Goal: Entertainment & Leisure: Consume media (video, audio)

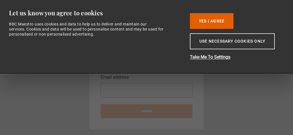
type input "**********"
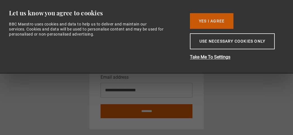
click at [222, 20] on button "Yes I Agree" at bounding box center [212, 21] width 44 height 16
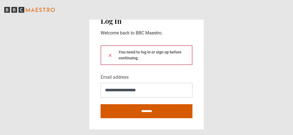
click at [159, 110] on input "********" at bounding box center [147, 111] width 92 height 14
type input "**********"
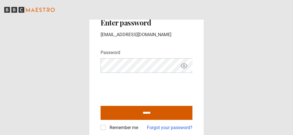
click at [160, 115] on input "******" at bounding box center [147, 113] width 92 height 14
type input "**********"
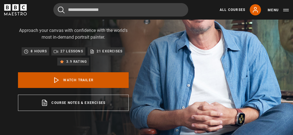
click at [73, 79] on link "Watch Trailer" at bounding box center [73, 80] width 111 height 16
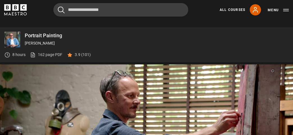
scroll to position [250, 0]
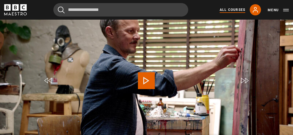
click at [238, 9] on link "All Courses" at bounding box center [233, 9] width 26 height 5
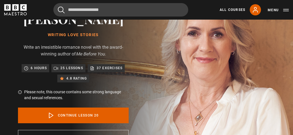
scroll to position [42, 0]
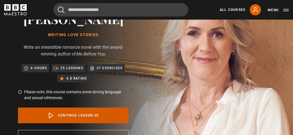
click at [72, 116] on link "Continue lesson 20" at bounding box center [73, 116] width 111 height 16
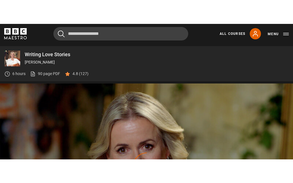
scroll to position [270, 0]
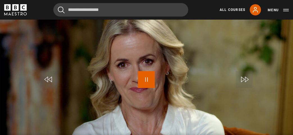
click at [147, 78] on span "Video Player" at bounding box center [146, 79] width 17 height 17
click at [146, 78] on span "Video Player" at bounding box center [146, 79] width 17 height 17
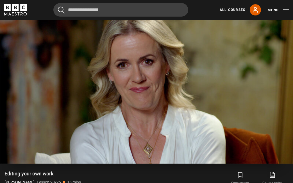
click at [146, 112] on video "Video Player" at bounding box center [146, 81] width 293 height 165
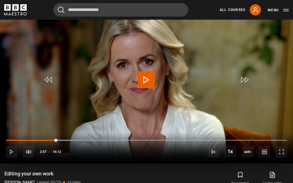
click at [148, 86] on span "Video Player" at bounding box center [146, 79] width 17 height 17
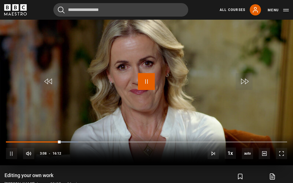
click at [148, 86] on span "Video Player" at bounding box center [146, 81] width 17 height 17
click at [147, 84] on span "Video Player" at bounding box center [146, 81] width 17 height 17
click at [141, 83] on span "Video Player" at bounding box center [146, 81] width 17 height 17
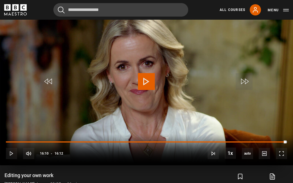
click at [141, 83] on span "Video Player" at bounding box center [146, 81] width 17 height 17
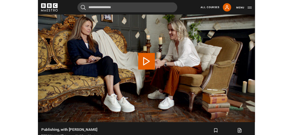
scroll to position [222, 0]
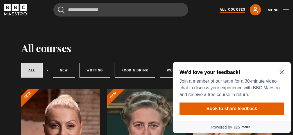
click at [281, 72] on icon "Close Maze Prompt" at bounding box center [281, 72] width 4 height 4
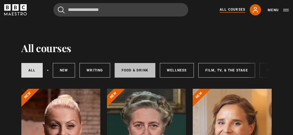
click at [144, 68] on link "Food & Drink" at bounding box center [135, 70] width 41 height 15
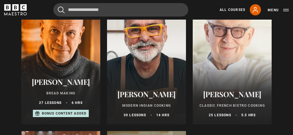
scroll to position [241, 0]
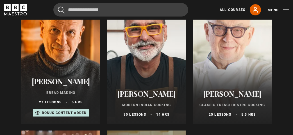
click at [62, 82] on h2 "[PERSON_NAME]" at bounding box center [60, 81] width 65 height 9
click at [61, 90] on p "Bread Making" at bounding box center [60, 92] width 65 height 5
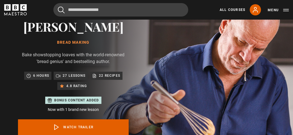
scroll to position [44, 0]
